Goal: Task Accomplishment & Management: Manage account settings

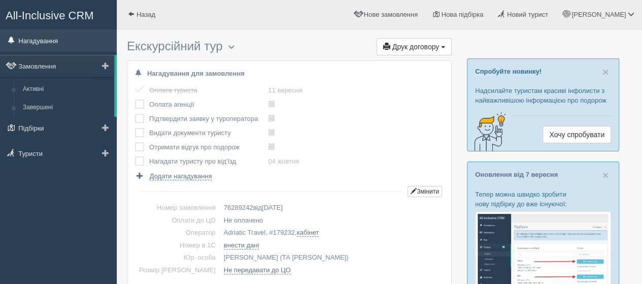
click at [39, 40] on link "Нагадування" at bounding box center [58, 40] width 117 height 22
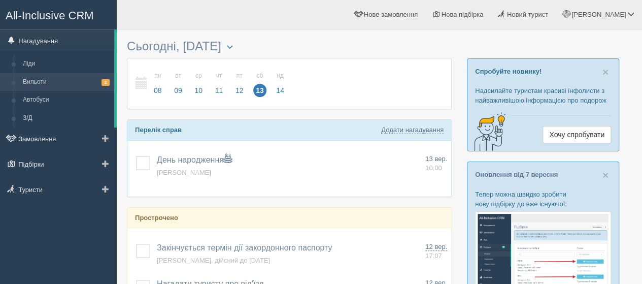
click at [39, 81] on link "Вильоти 2" at bounding box center [66, 82] width 96 height 18
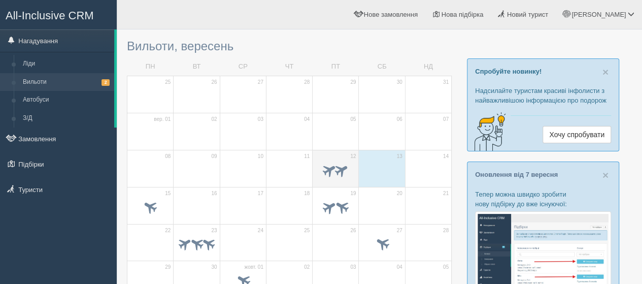
click at [329, 153] on td "12" at bounding box center [336, 168] width 46 height 37
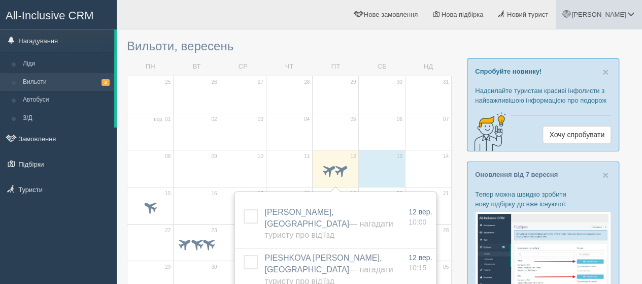
click at [615, 14] on span "[PERSON_NAME]" at bounding box center [598, 15] width 54 height 8
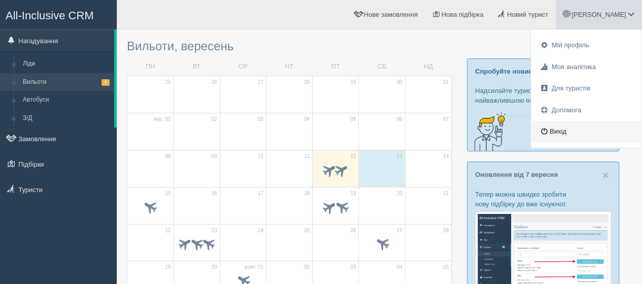
click at [557, 131] on link "Вихід" at bounding box center [586, 132] width 111 height 22
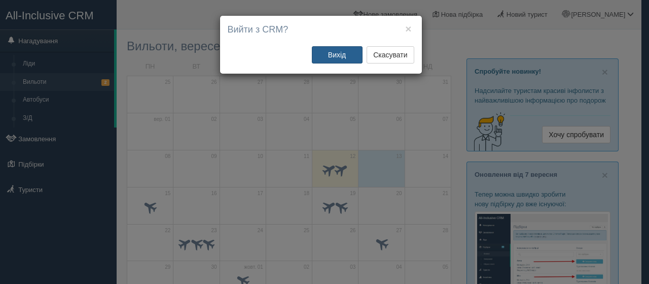
click at [341, 57] on button "Вихід" at bounding box center [337, 54] width 51 height 17
